Goal: Task Accomplishment & Management: Use online tool/utility

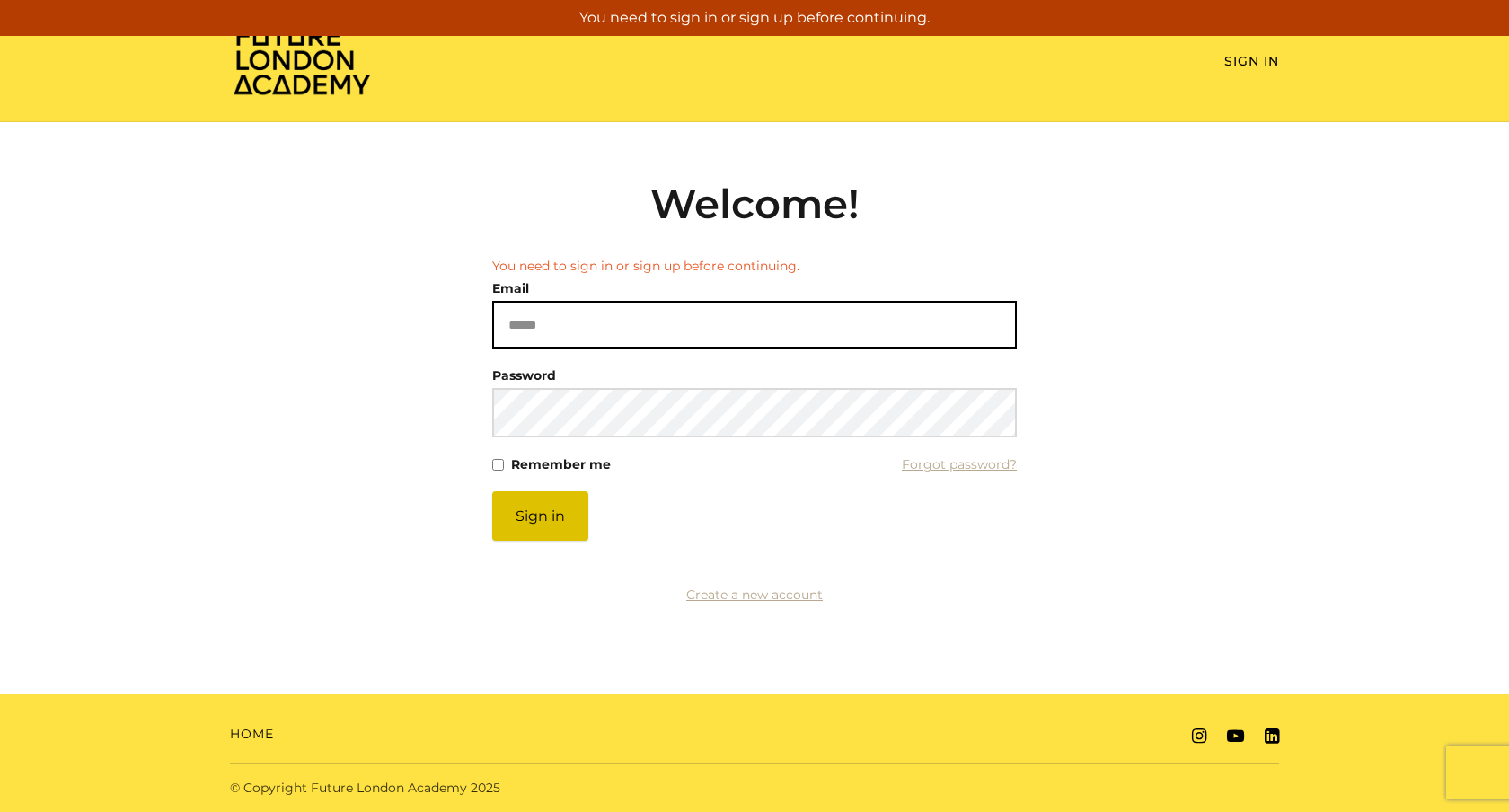
type input "**********"
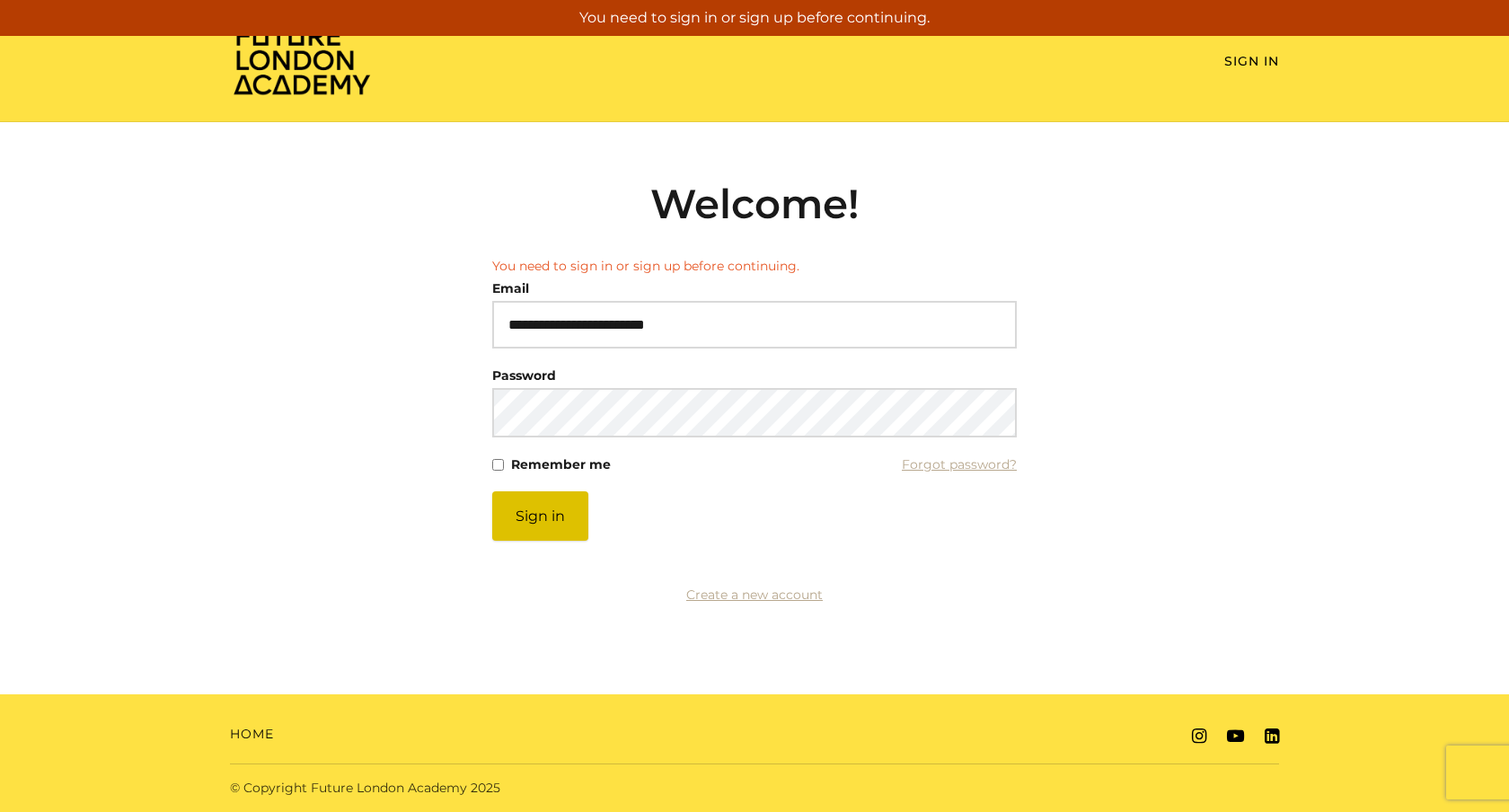
click at [530, 507] on button "Sign in" at bounding box center [540, 516] width 97 height 50
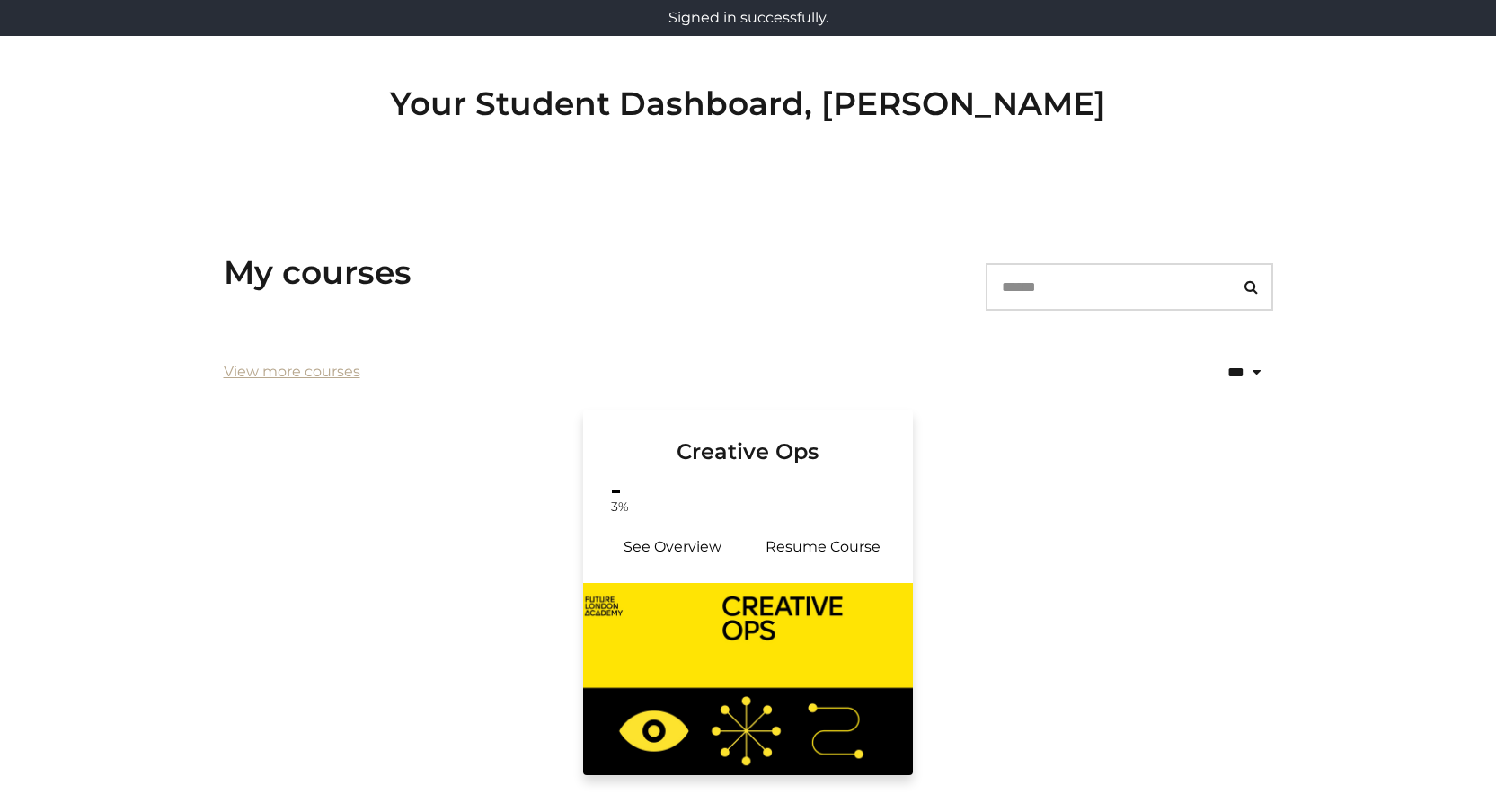
scroll to position [107, 0]
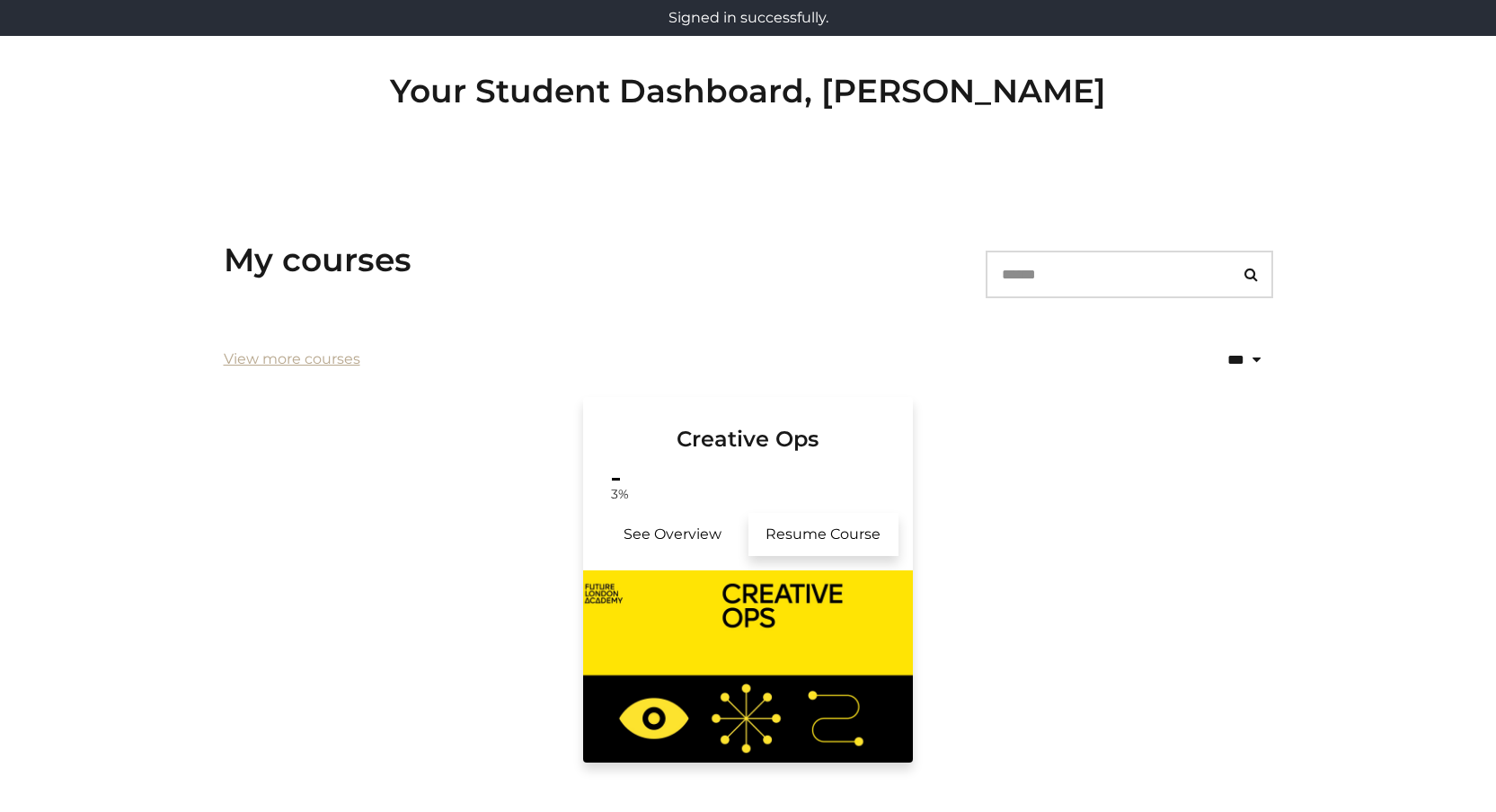
click at [829, 535] on link "Resume Course" at bounding box center [823, 534] width 151 height 43
